Goal: Find specific page/section: Find specific page/section

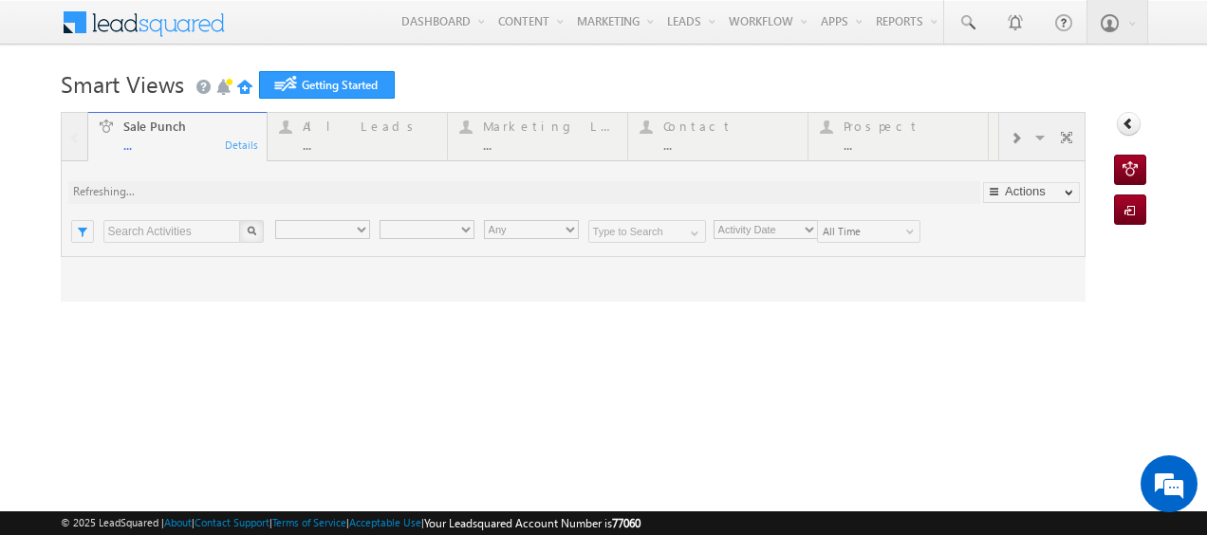
type input "Any Owner"
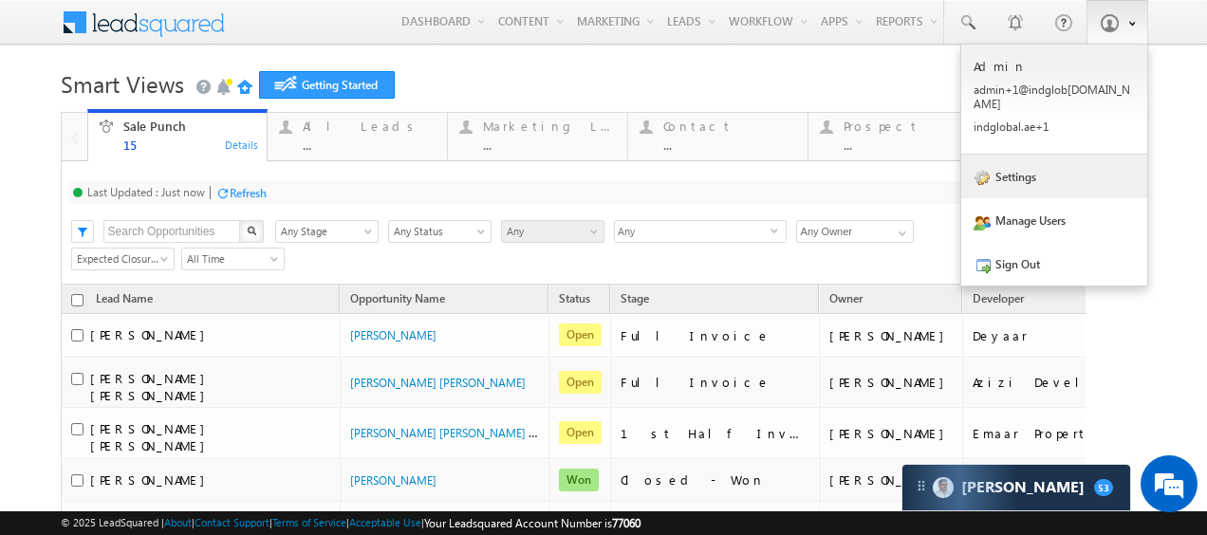
click at [1019, 166] on link "Settings" at bounding box center [1054, 177] width 186 height 44
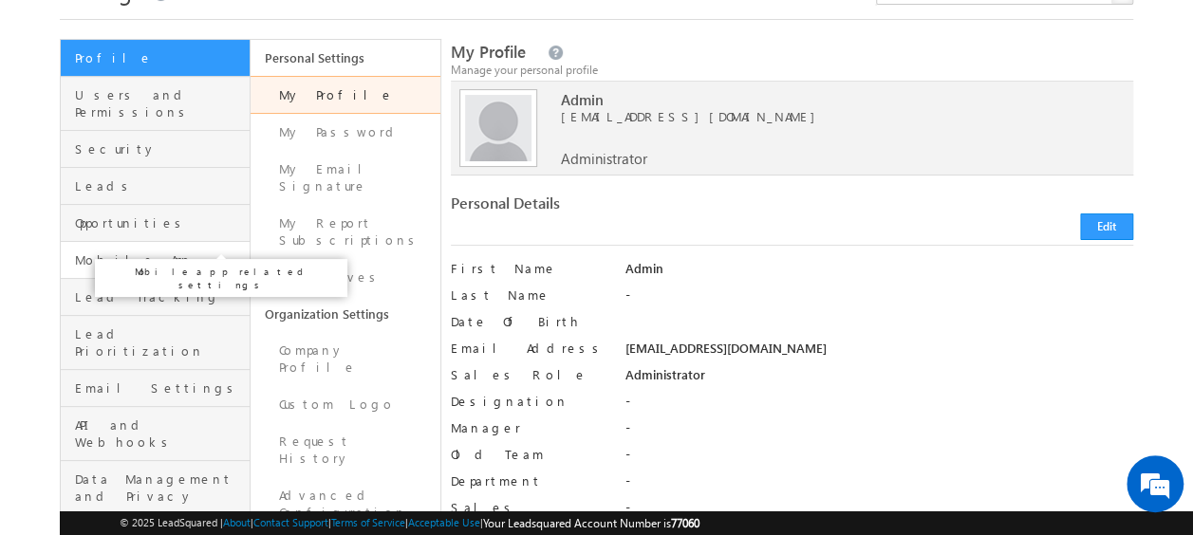
scroll to position [96, 0]
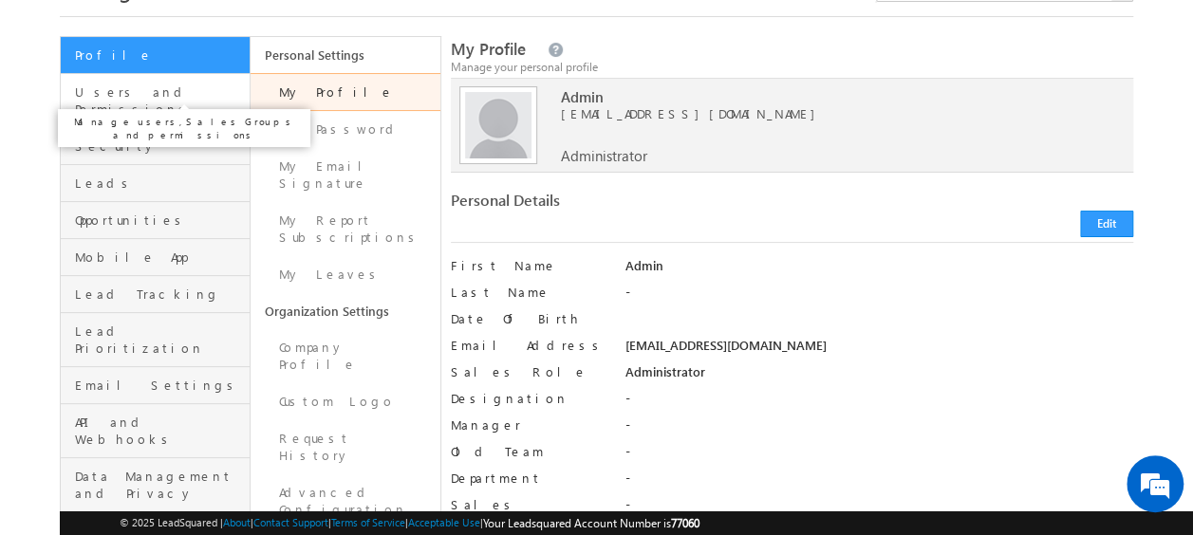
click at [127, 98] on span "Users and Permissions" at bounding box center [160, 101] width 170 height 34
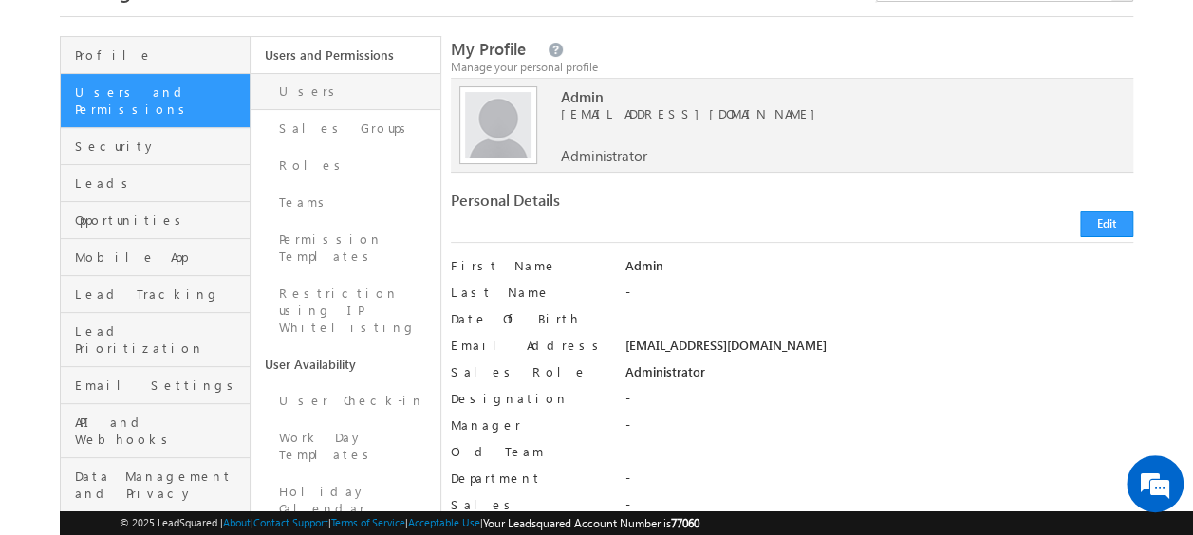
click at [319, 97] on link "Users" at bounding box center [346, 91] width 190 height 37
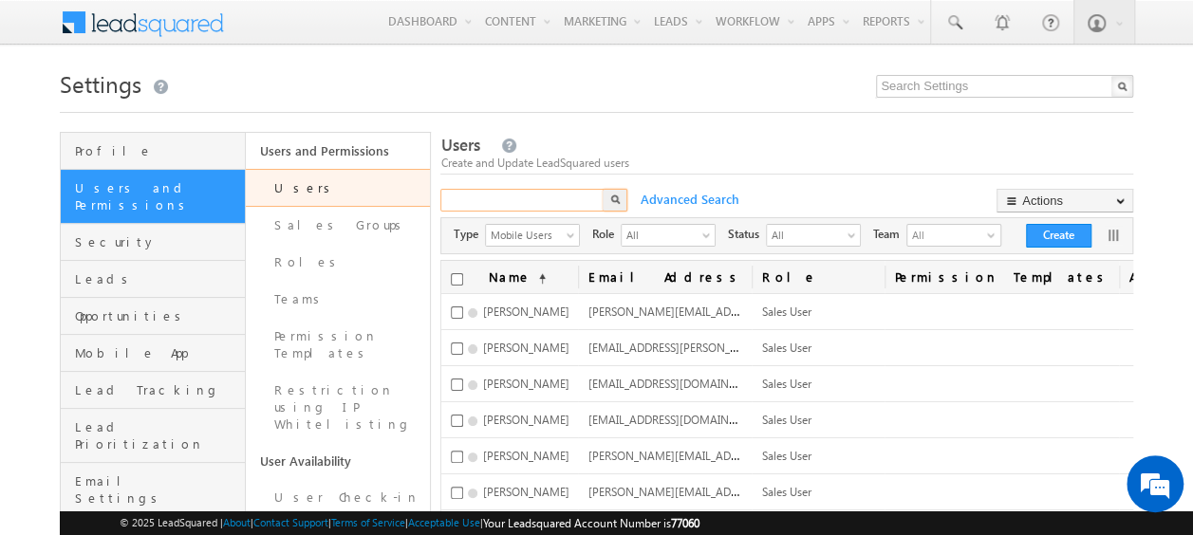
click at [504, 203] on input "text" at bounding box center [522, 200] width 165 height 23
type input "m"
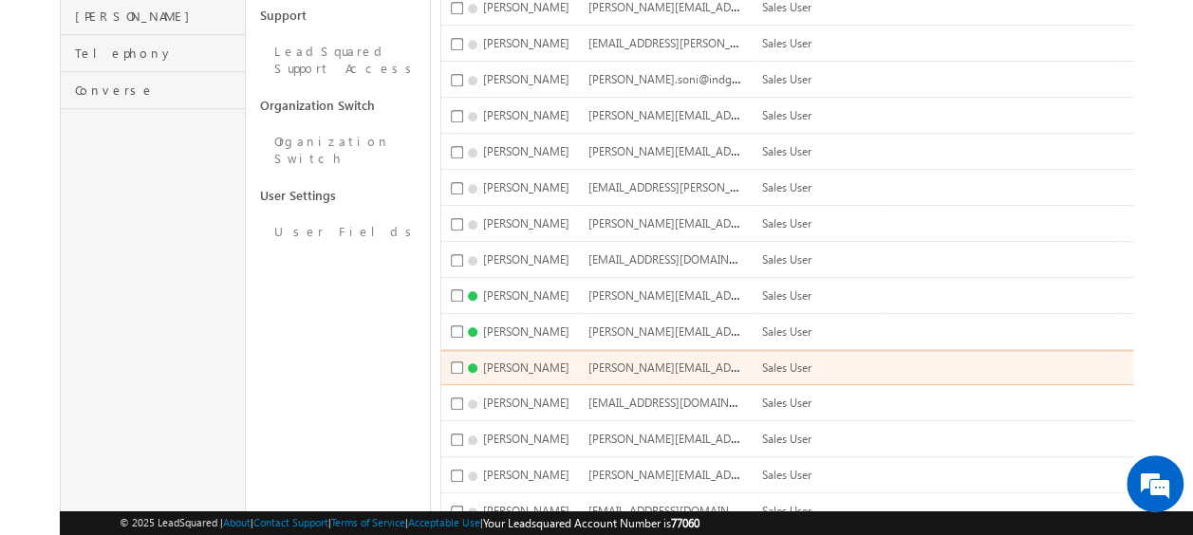
scroll to position [796, 0]
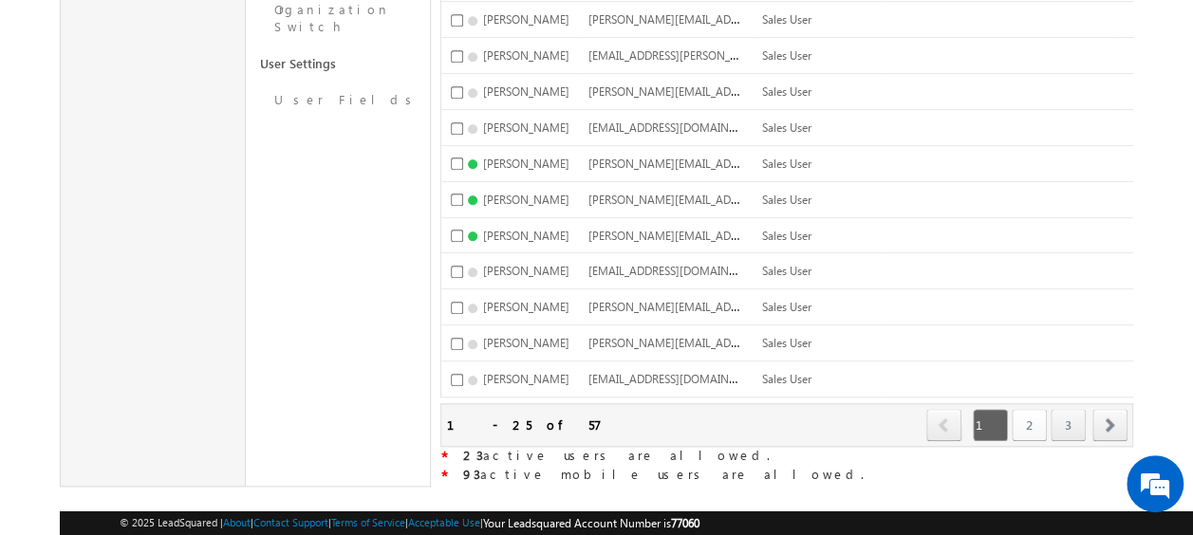
type input "kha"
click at [1025, 409] on link "2" at bounding box center [1029, 425] width 35 height 32
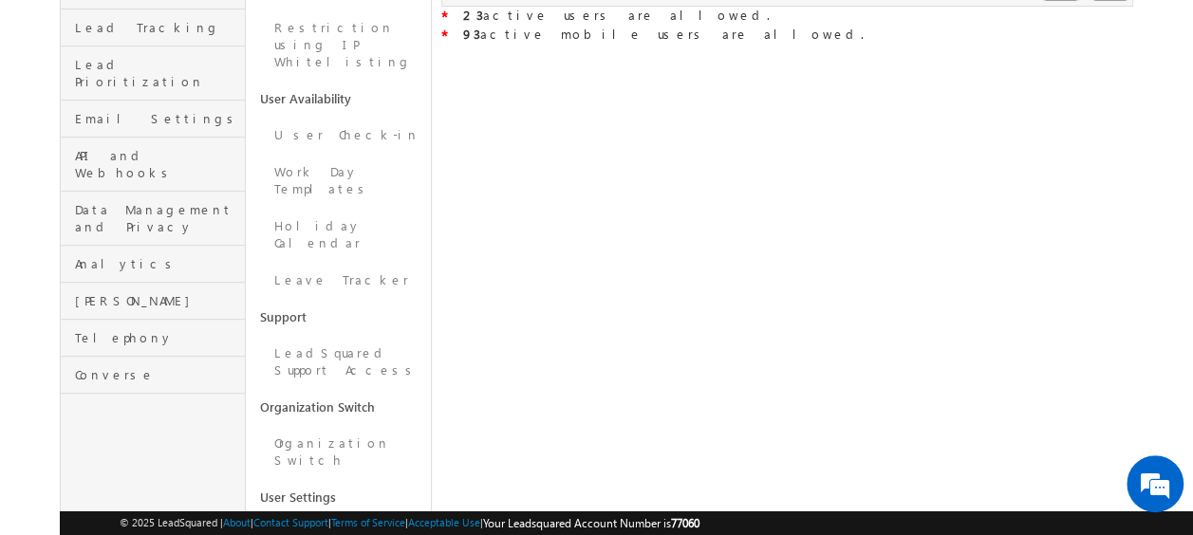
scroll to position [0, 0]
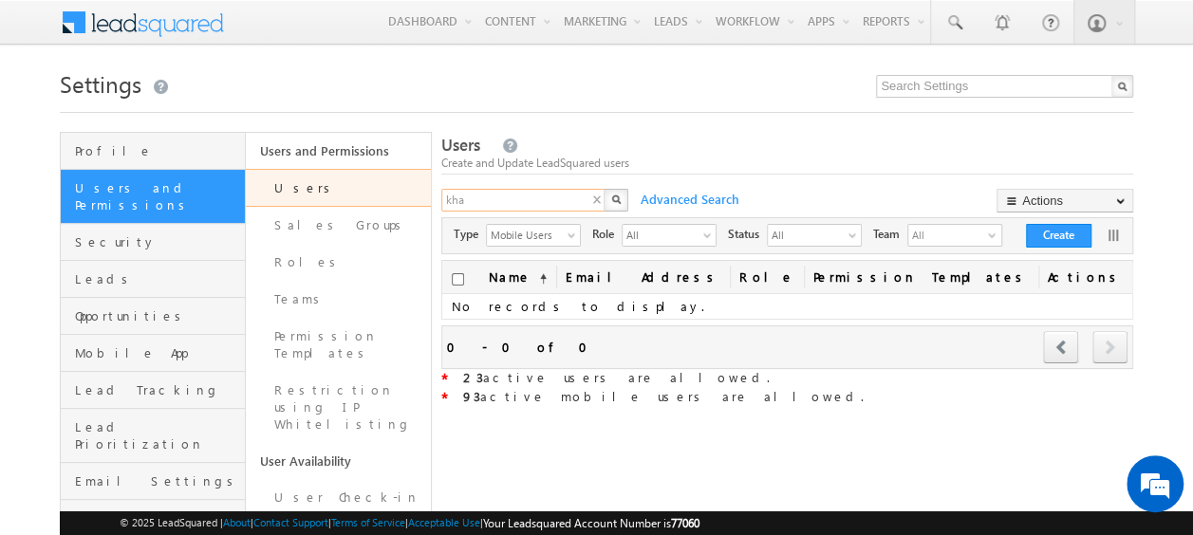
click at [539, 202] on input "kha" at bounding box center [523, 200] width 165 height 23
click at [606, 201] on div "X" at bounding box center [536, 203] width 190 height 28
